Goal: Task Accomplishment & Management: Complete application form

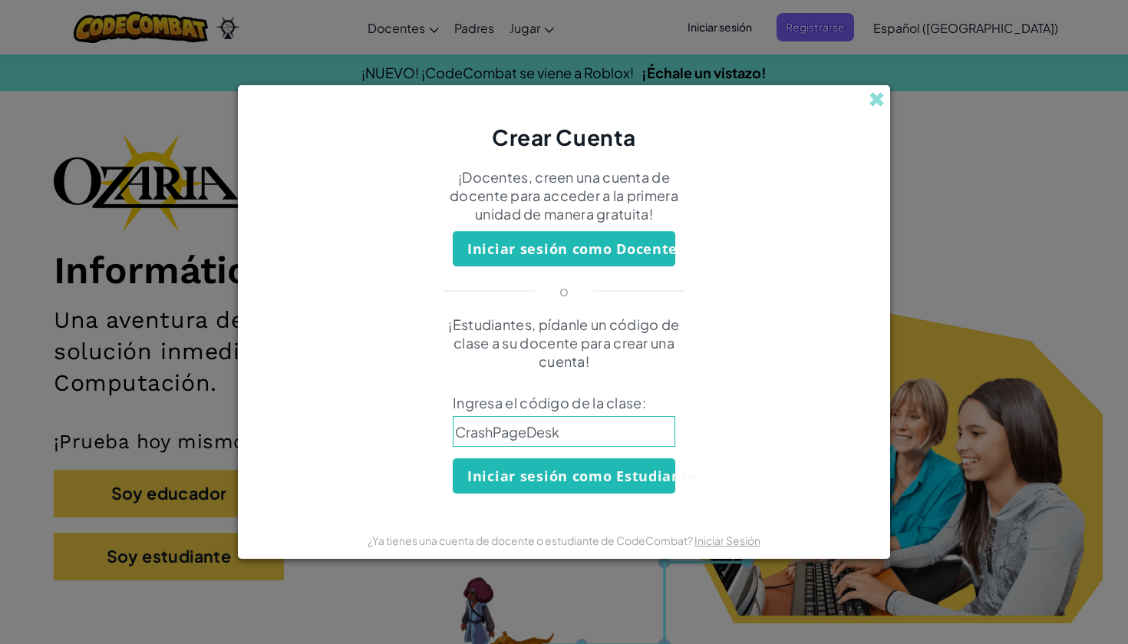
type input "CrashPageDesk"
click at [645, 465] on button "Iniciar sesión como Estudiante" at bounding box center [564, 475] width 223 height 35
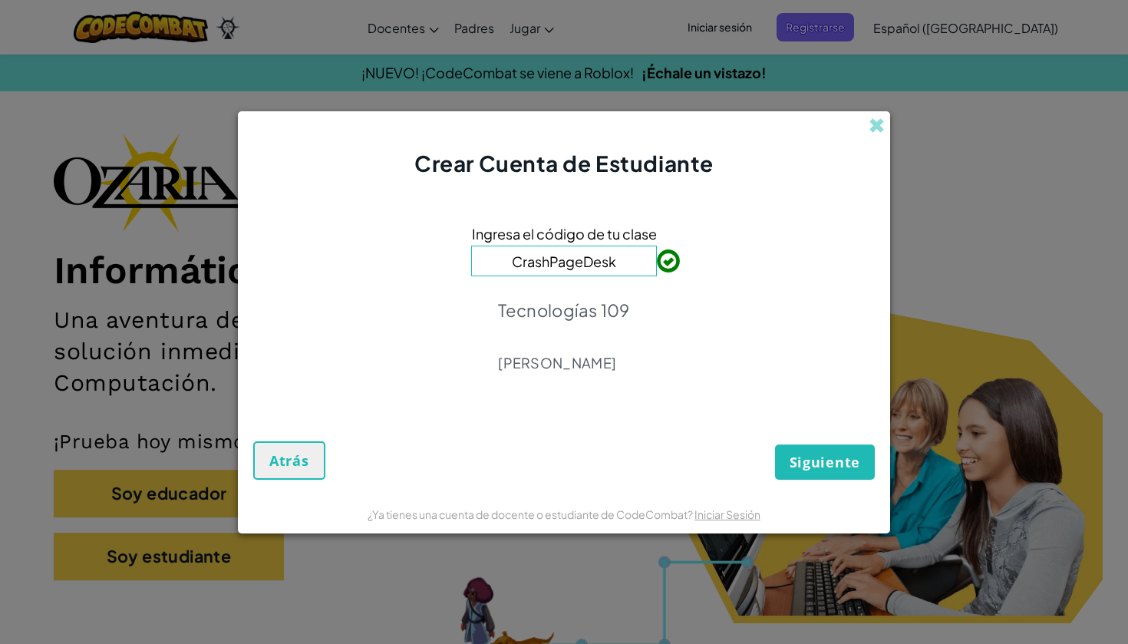
click at [790, 463] on button "Siguiente" at bounding box center [825, 461] width 100 height 35
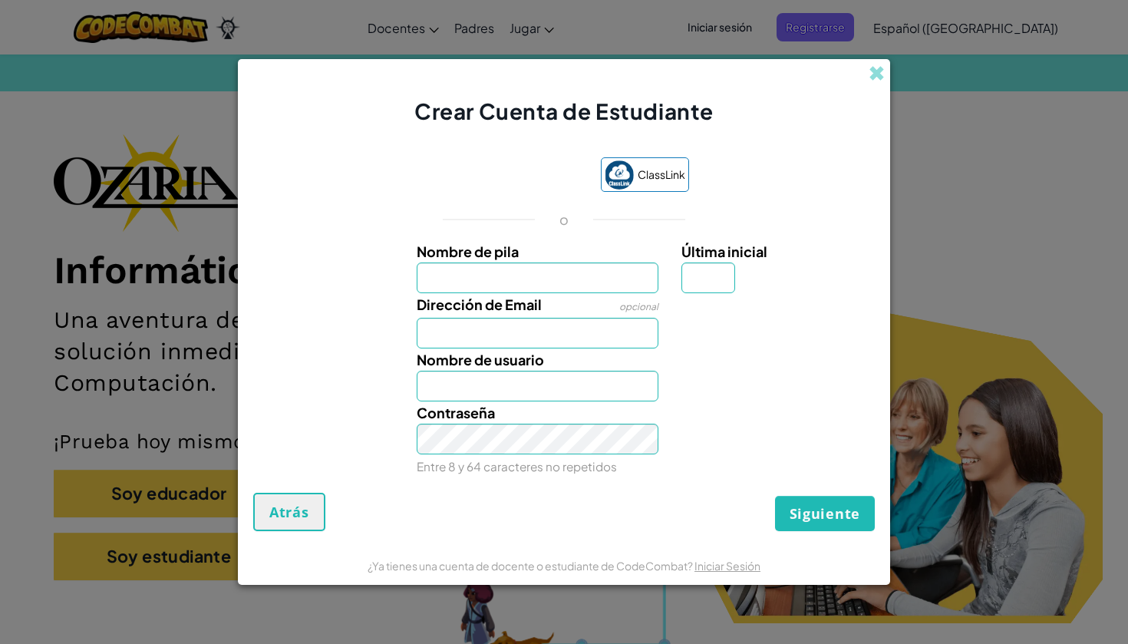
click at [599, 266] on input "Nombre de pila" at bounding box center [538, 277] width 242 height 31
type input "[PERSON_NAME]"
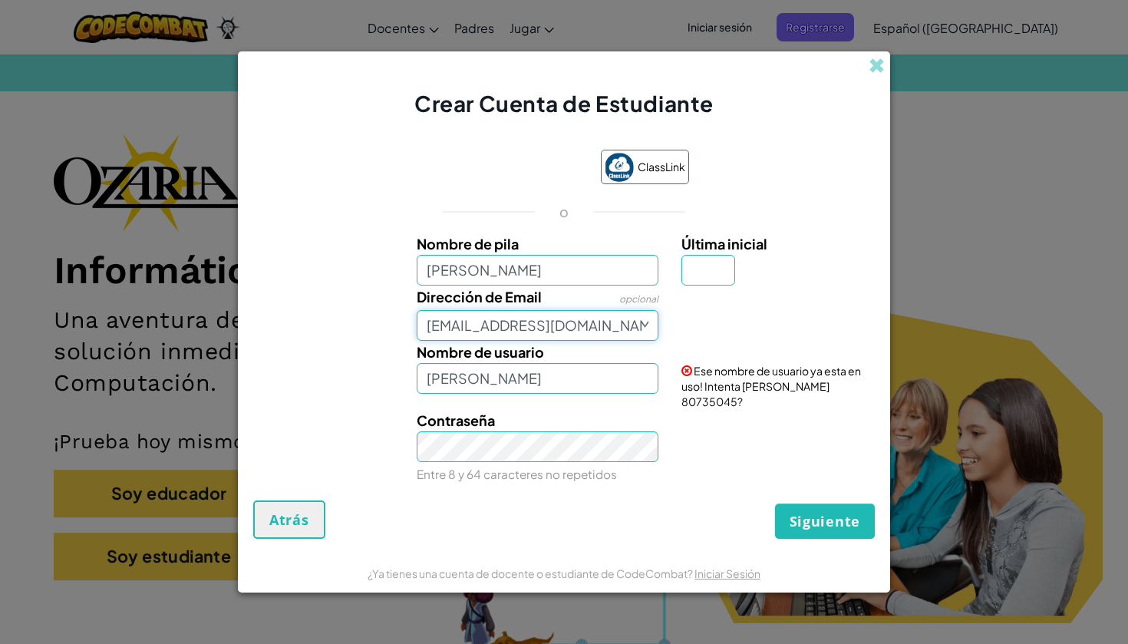
type input "[EMAIL_ADDRESS][DOMAIN_NAME]"
click at [707, 275] on input "Última inicial" at bounding box center [708, 270] width 54 height 31
type input "o"
type input "[PERSON_NAME]"
click at [774, 504] on div "Siguiente Atrás" at bounding box center [564, 519] width 622 height 38
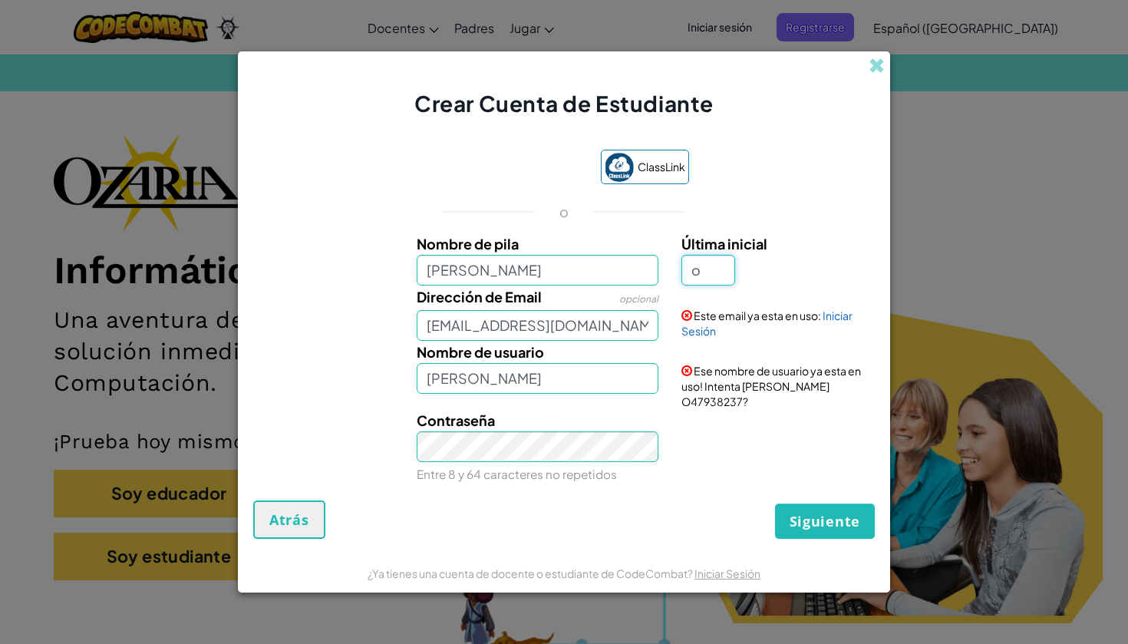
click at [711, 285] on input "o" at bounding box center [708, 270] width 54 height 31
type input "o"
click at [822, 516] on span "Siguiente" at bounding box center [825, 521] width 71 height 18
click at [711, 275] on input "o" at bounding box center [708, 270] width 54 height 31
type input "g"
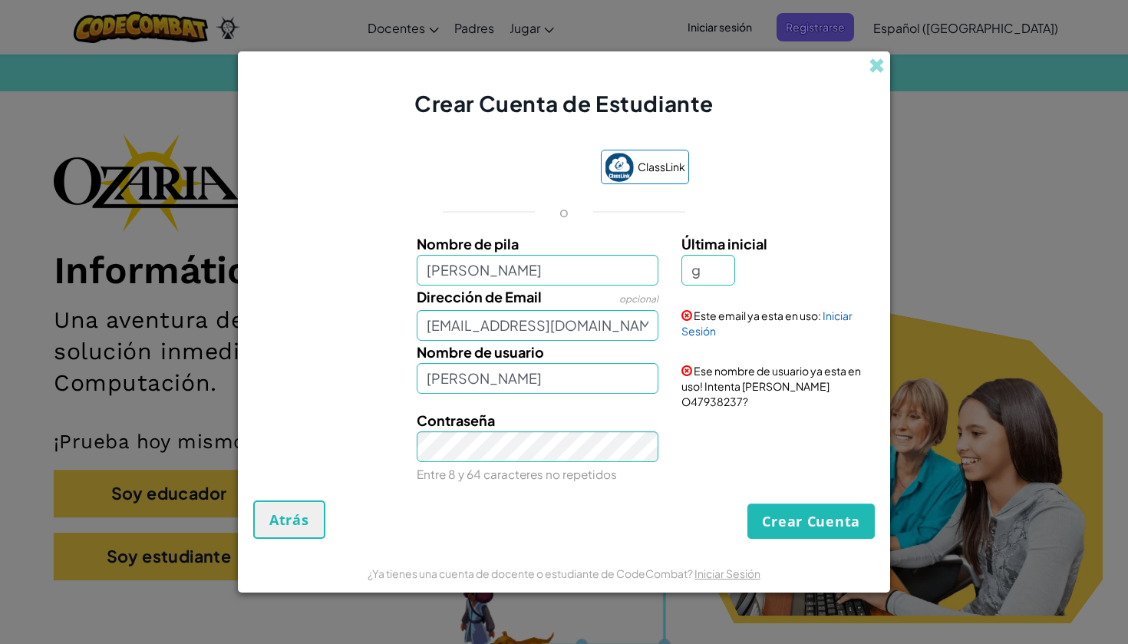
type input "[PERSON_NAME]"
click at [800, 503] on button "Crear Cuenta" at bounding box center [810, 520] width 127 height 35
click at [720, 282] on input "g" at bounding box center [708, 270] width 54 height 31
type input "o"
type input "[PERSON_NAME]"
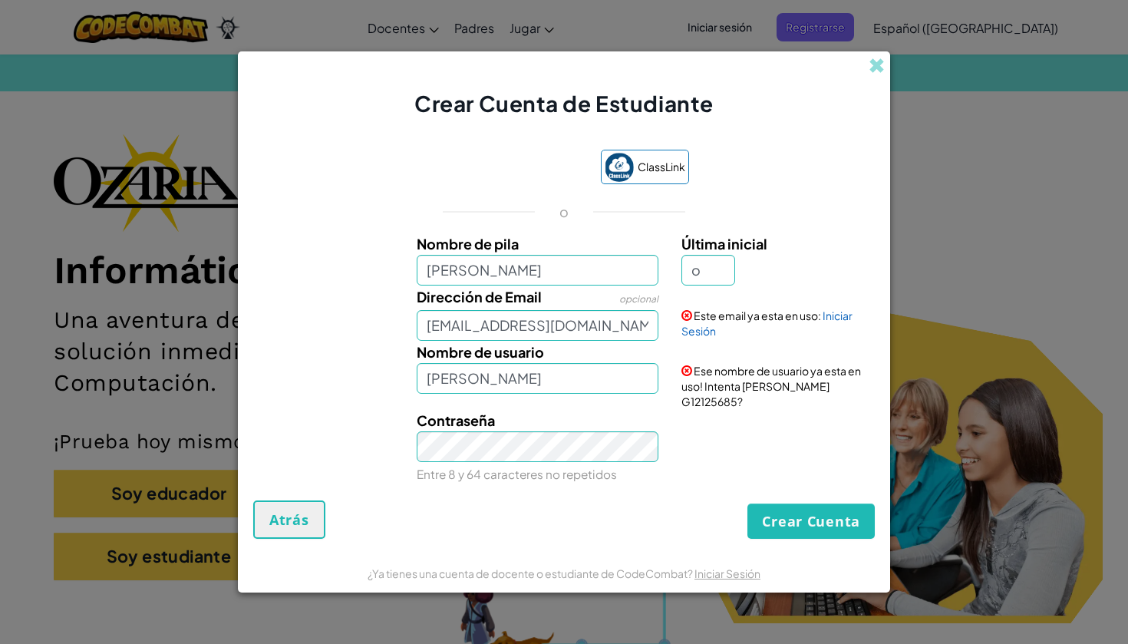
click at [816, 530] on button "Crear Cuenta" at bounding box center [810, 520] width 127 height 35
click at [709, 280] on input "o" at bounding box center [708, 270] width 54 height 31
type input "r"
type input "[PERSON_NAME]"
click at [806, 503] on button "Crear Cuenta" at bounding box center [810, 520] width 127 height 35
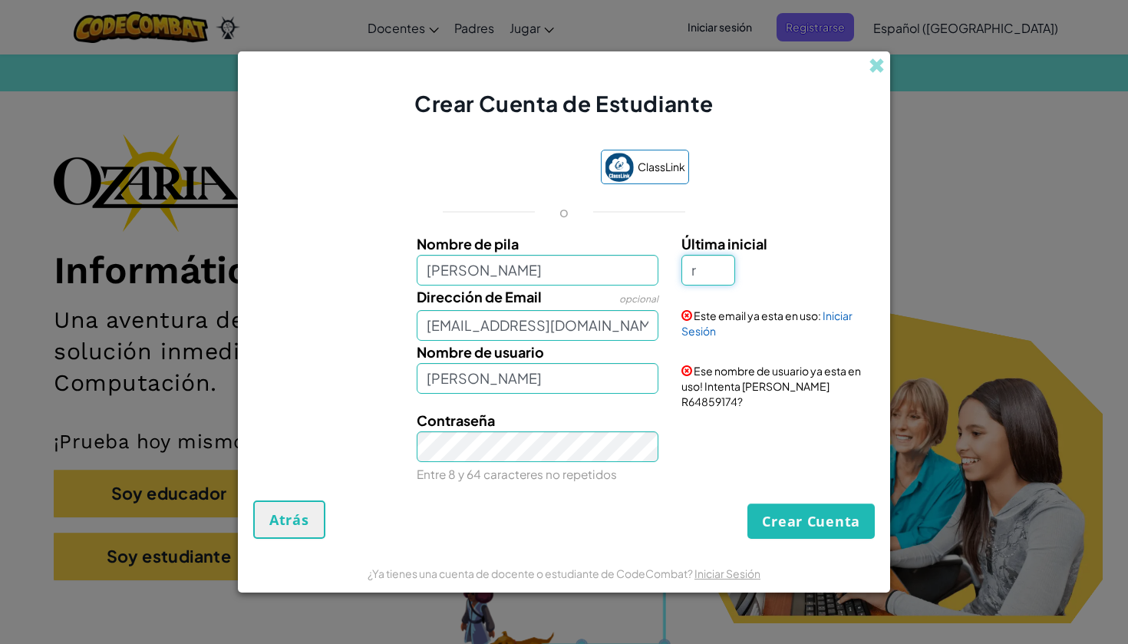
click at [695, 278] on input "r" at bounding box center [708, 270] width 54 height 31
type input "d"
click at [811, 513] on button "Crear Cuenta" at bounding box center [810, 520] width 127 height 35
type input "[PERSON_NAME]"
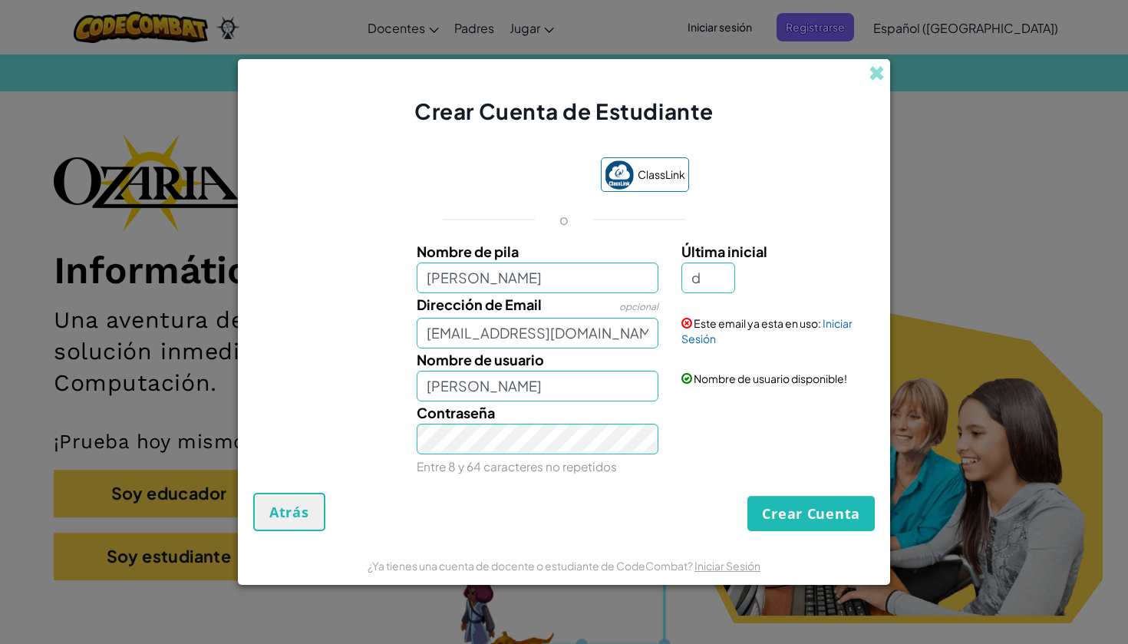
click at [846, 314] on div "Este email ya esta en uso: Iniciar Sesión" at bounding box center [776, 319] width 213 height 53
click at [846, 315] on div "Este email ya esta en uso: Iniciar Sesión" at bounding box center [776, 319] width 213 height 53
click at [844, 316] on link "Iniciar Sesión" at bounding box center [766, 330] width 171 height 29
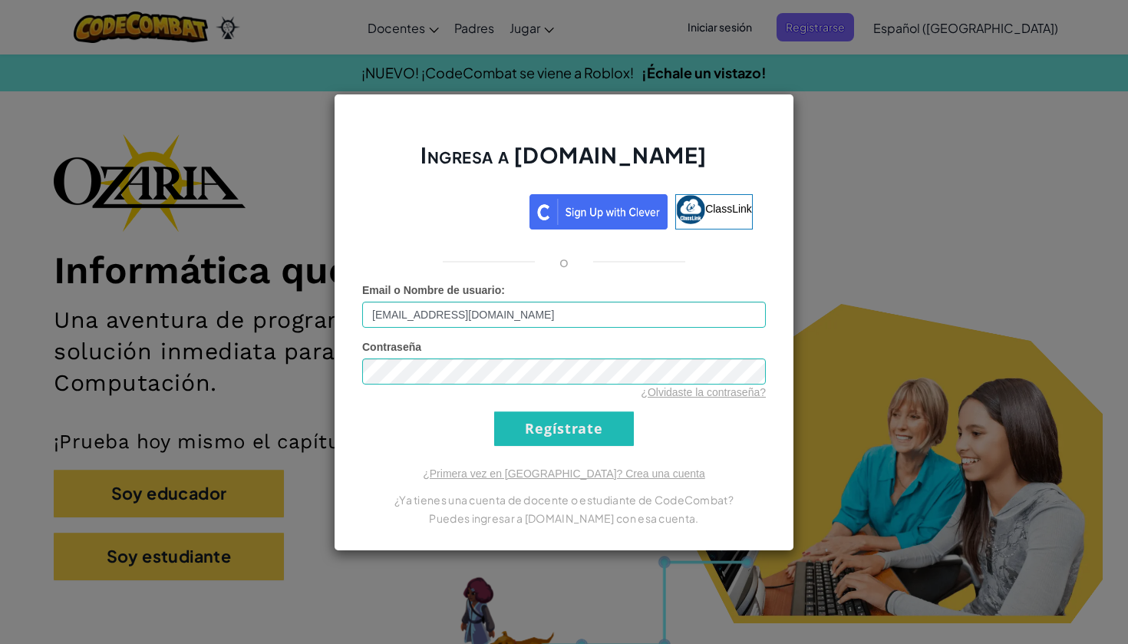
click at [546, 422] on input "Regístrate" at bounding box center [564, 428] width 140 height 35
